Goal: Task Accomplishment & Management: Use online tool/utility

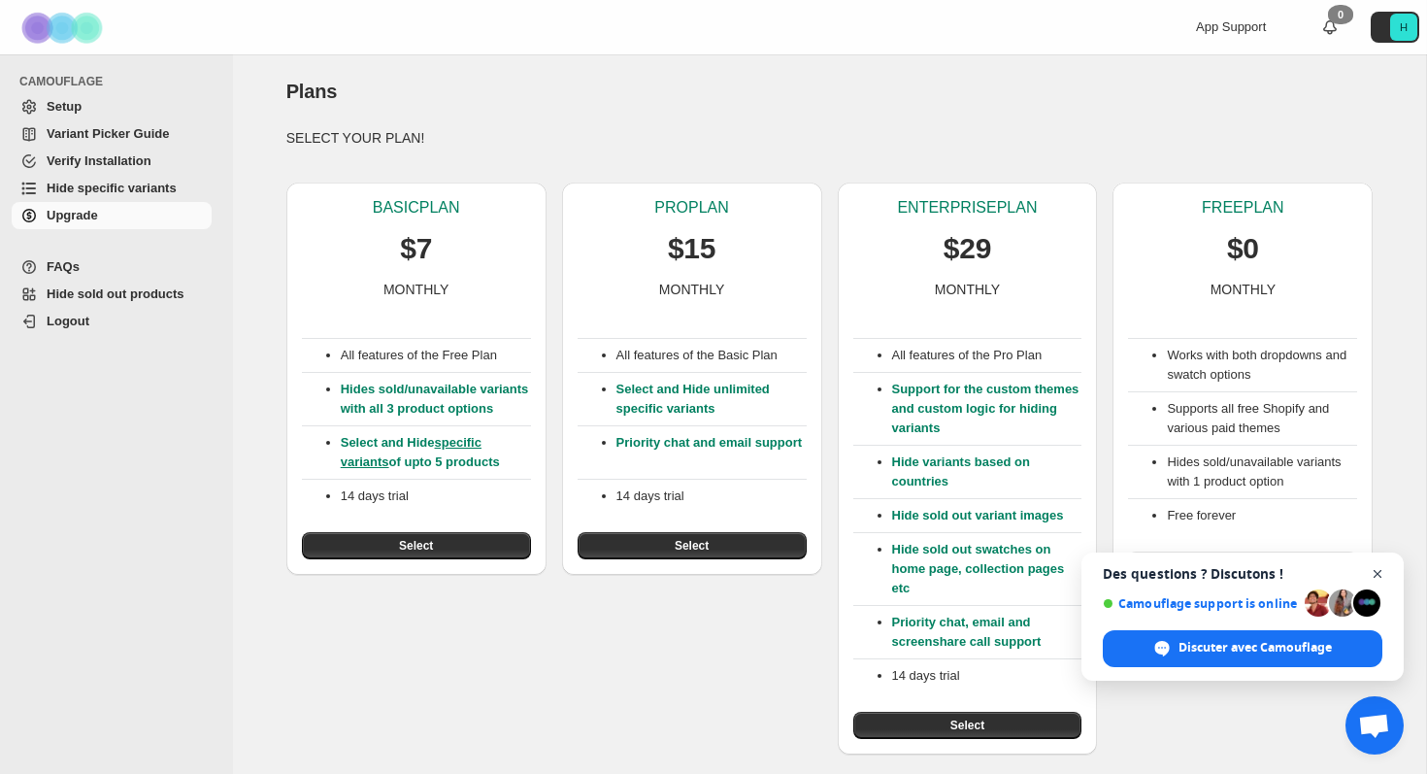
click at [1383, 575] on span "Ouvrir le chat" at bounding box center [1378, 574] width 24 height 24
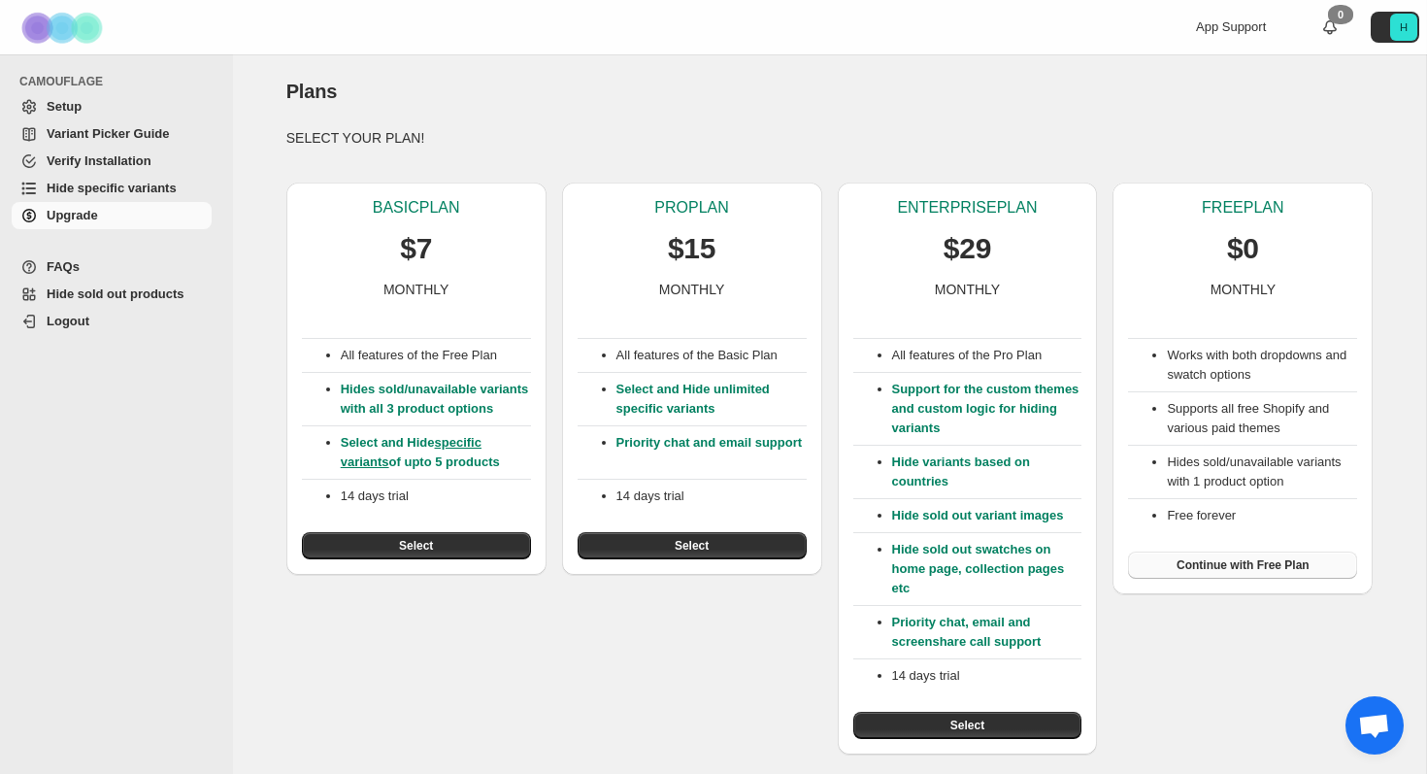
click at [1309, 556] on button "Continue with Free Plan" at bounding box center [1242, 564] width 229 height 27
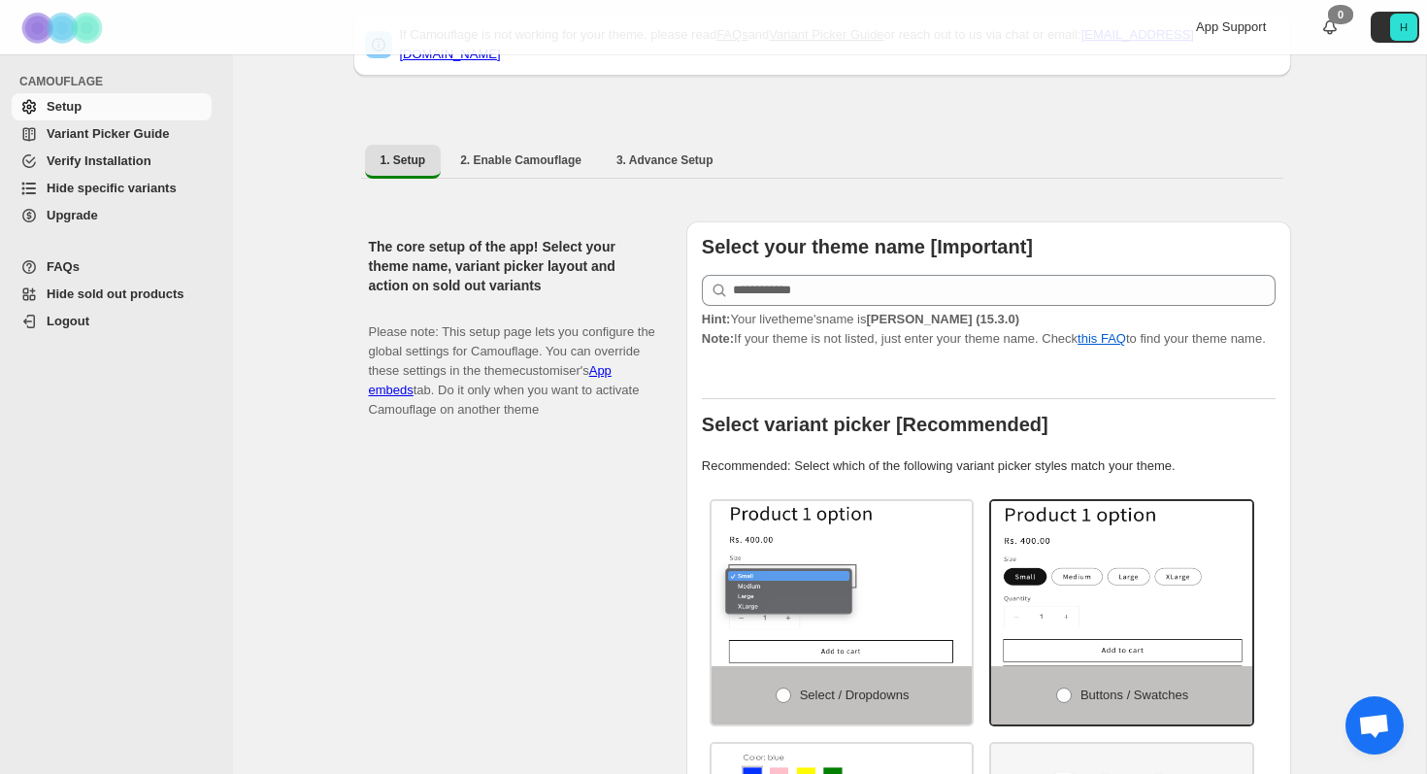
scroll to position [258, 0]
